Goal: Transaction & Acquisition: Purchase product/service

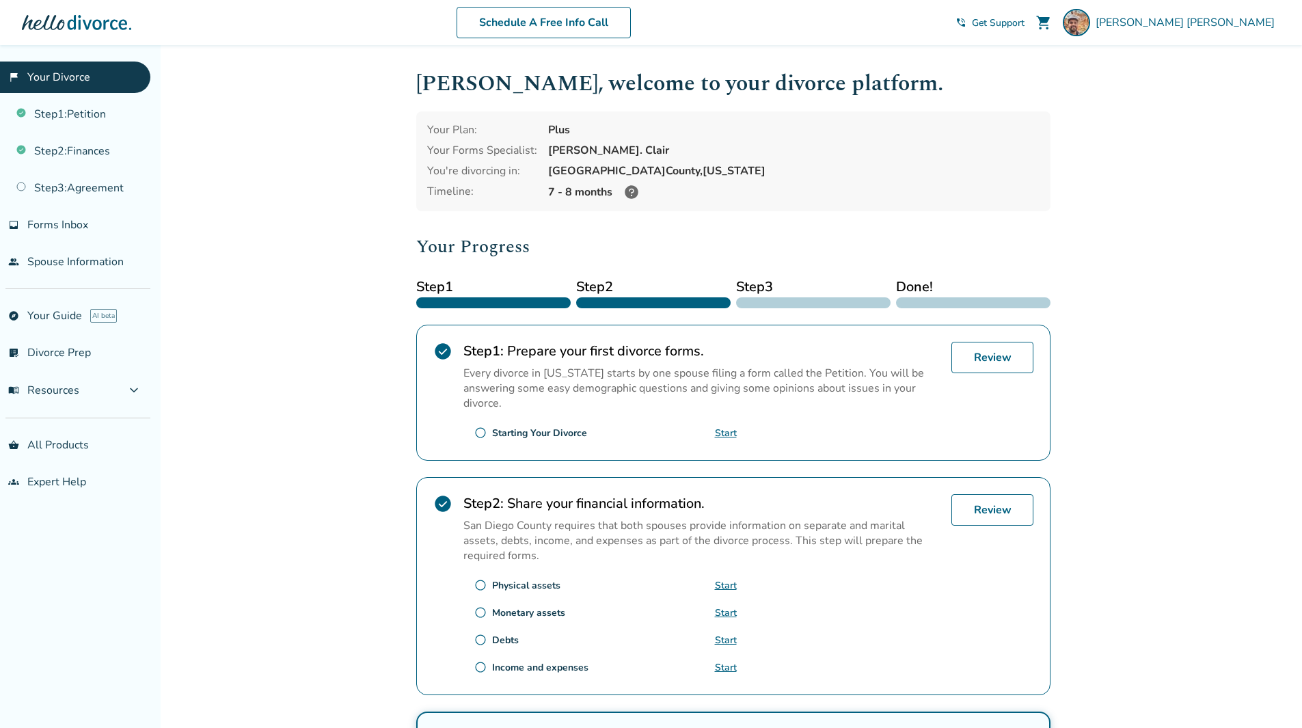
click at [1052, 23] on span "shopping_cart" at bounding box center [1043, 22] width 16 height 16
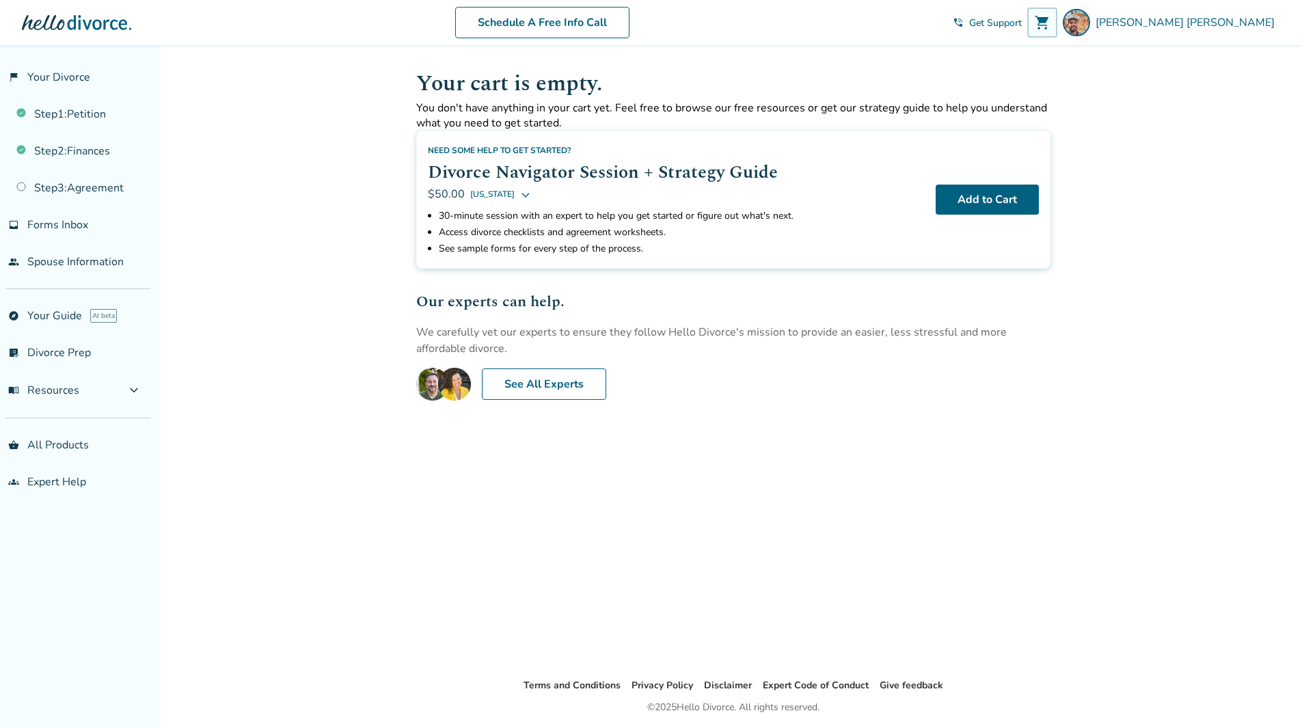
click at [1050, 19] on span "shopping_cart" at bounding box center [1042, 22] width 16 height 16
click at [1246, 25] on span "[PERSON_NAME]" at bounding box center [1187, 22] width 184 height 15
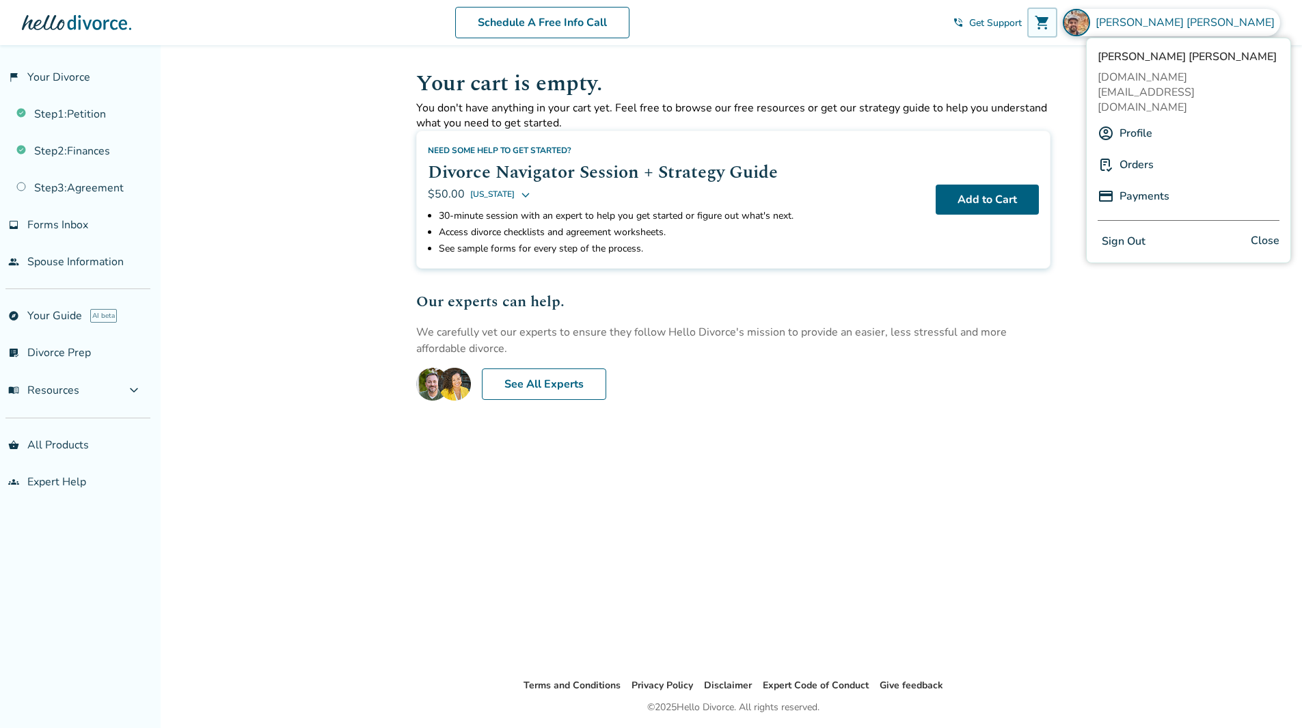
click at [1155, 152] on div "Orders" at bounding box center [1188, 165] width 182 height 26
click at [1118, 152] on div "Orders" at bounding box center [1188, 165] width 182 height 26
click at [1134, 152] on link "Orders" at bounding box center [1136, 165] width 34 height 26
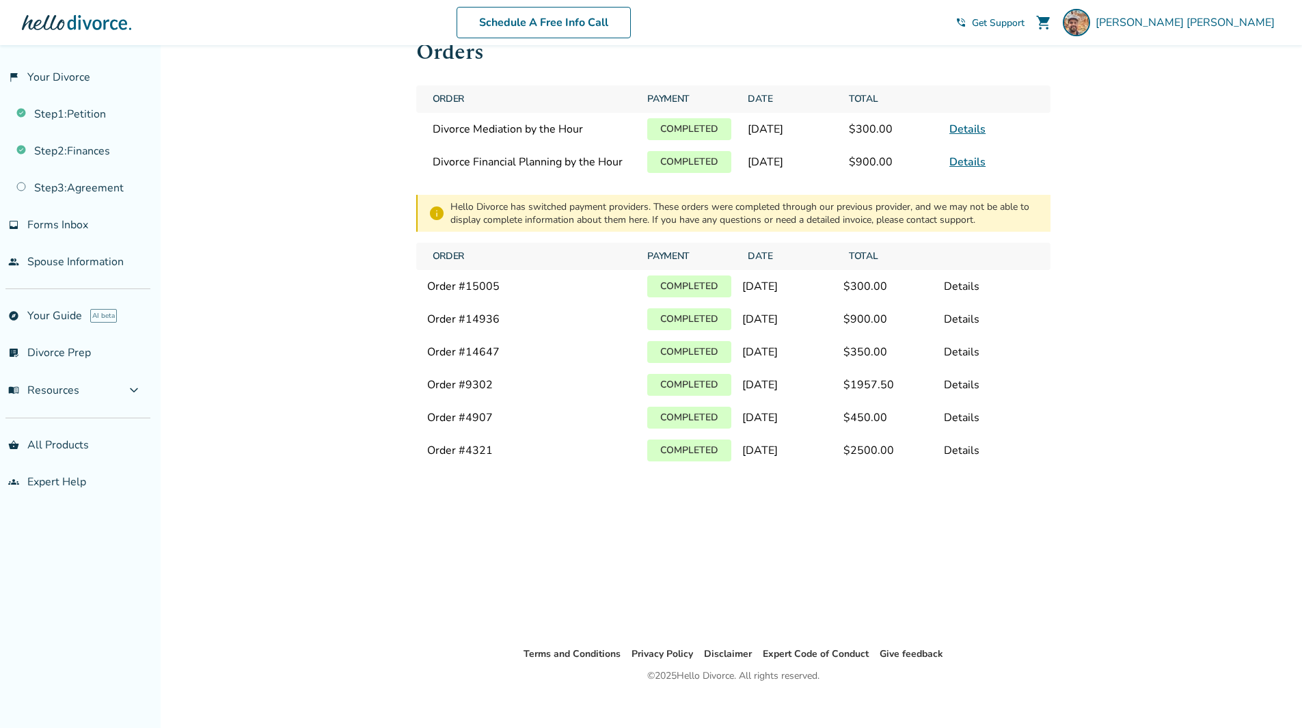
scroll to position [45, 0]
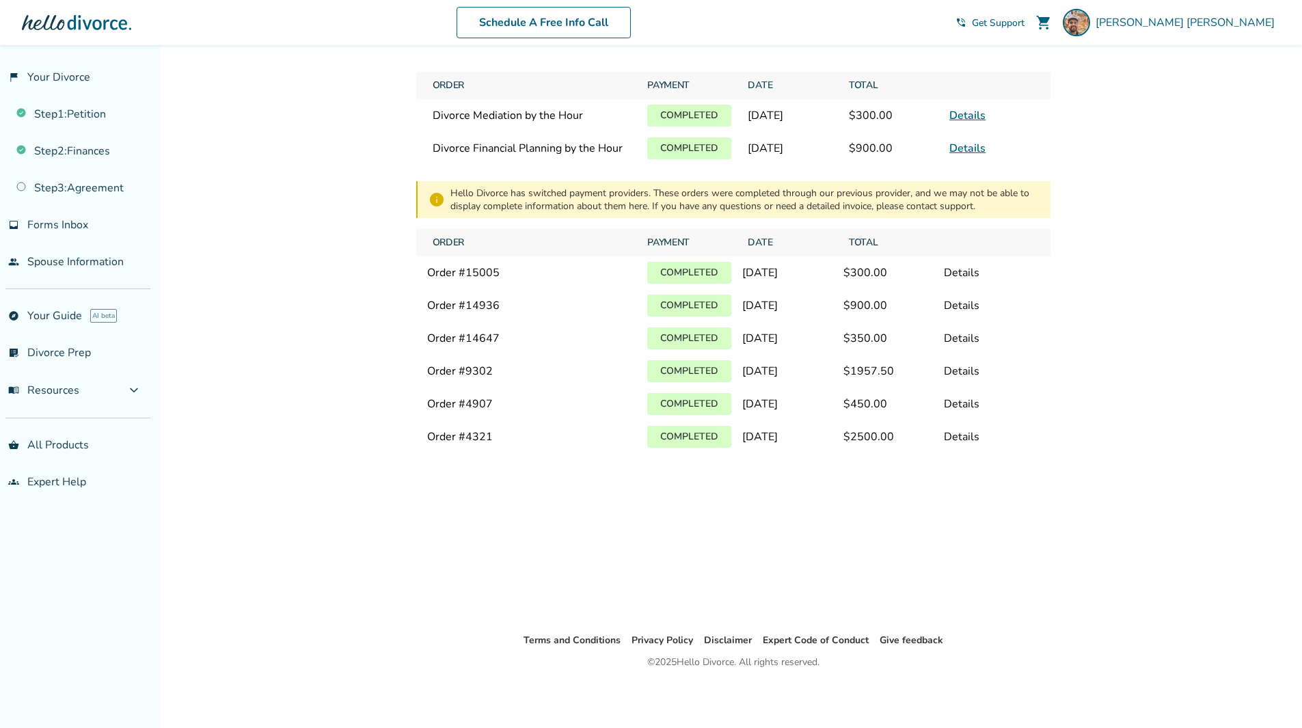
click at [787, 539] on div "Orders Order Payment Date Total Divorce Mediation by the Hour Completed [DATE] …" at bounding box center [733, 316] width 656 height 632
